Goal: Entertainment & Leisure: Consume media (video, audio)

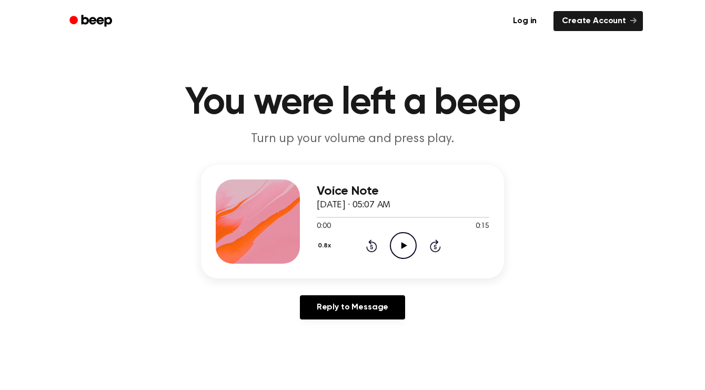
click at [400, 239] on icon "Play Audio" at bounding box center [403, 245] width 27 height 27
click at [408, 251] on icon "Play Audio" at bounding box center [403, 245] width 27 height 27
click at [394, 242] on icon "Play Audio" at bounding box center [403, 245] width 27 height 27
click at [407, 245] on icon "Play Audio" at bounding box center [403, 245] width 27 height 27
